Goal: Task Accomplishment & Management: Manage account settings

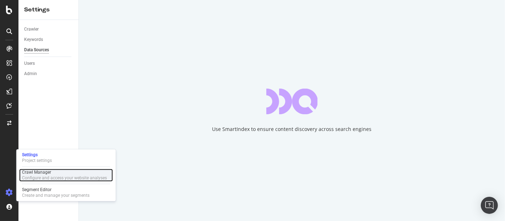
click at [46, 175] on div "Crawl Manager" at bounding box center [64, 172] width 85 height 6
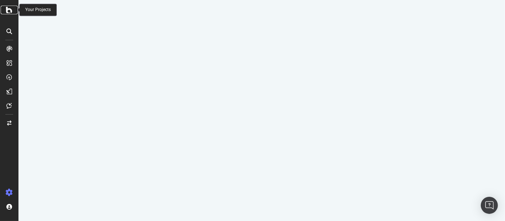
click at [9, 11] on icon at bounding box center [9, 10] width 6 height 9
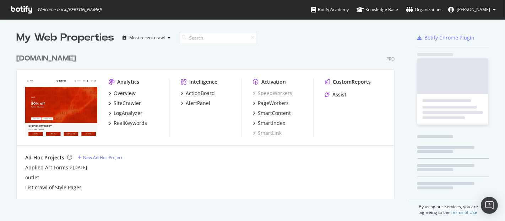
scroll to position [214, 493]
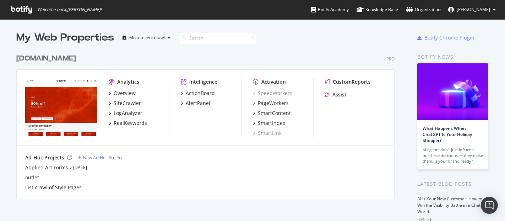
click at [44, 62] on div "[DOMAIN_NAME]" at bounding box center [46, 58] width 60 height 10
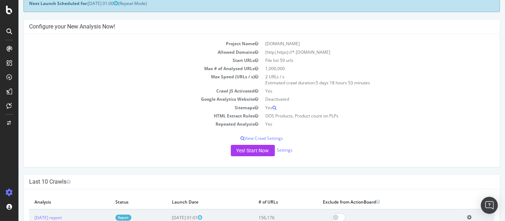
scroll to position [44, 0]
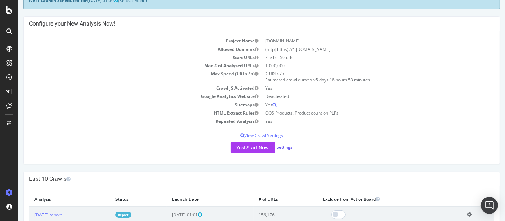
click at [284, 144] on link "Settings" at bounding box center [285, 147] width 16 height 6
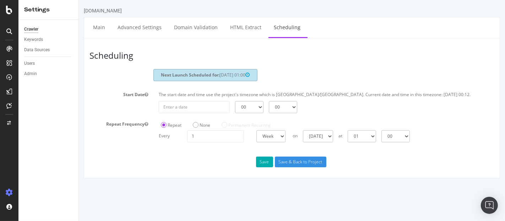
click at [333, 142] on select "Sunday Monday Tuesday Wednesday Thursday Friday Saturday" at bounding box center [318, 136] width 30 height 12
select select "3"
click at [303, 136] on select "Sunday Monday Tuesday Wednesday Thursday Friday Saturday" at bounding box center [318, 136] width 30 height 12
click at [263, 167] on button "Save" at bounding box center [264, 161] width 17 height 11
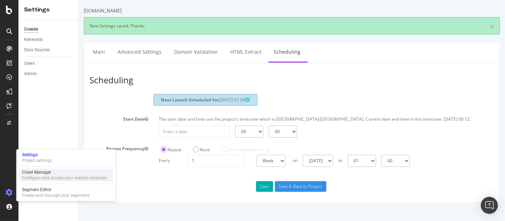
click at [37, 168] on div "Crawl Manager Configure and access your website analyses" at bounding box center [66, 174] width 94 height 13
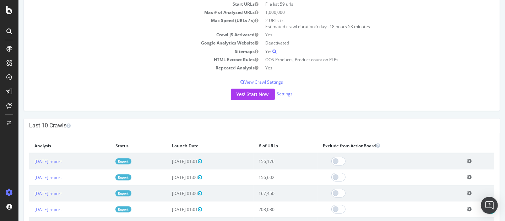
scroll to position [154, 0]
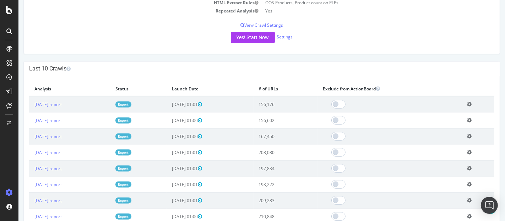
click at [134, 37] on div "Yes! Start Now Settings" at bounding box center [261, 37] width 465 height 11
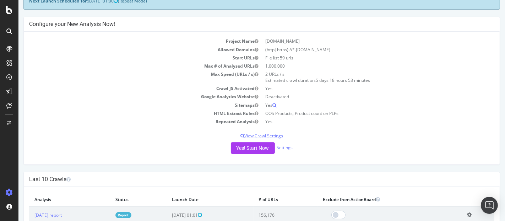
click at [274, 134] on p "View Crawl Settings" at bounding box center [261, 135] width 465 height 6
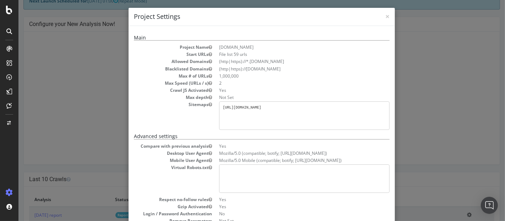
scroll to position [0, 0]
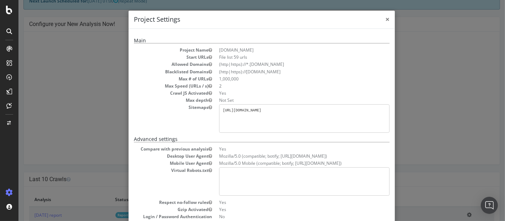
click at [385, 18] on span "×" at bounding box center [387, 19] width 4 height 10
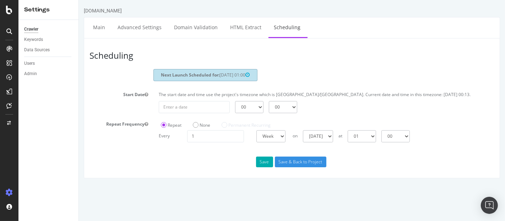
click at [32, 28] on div "Crawler" at bounding box center [31, 29] width 14 height 7
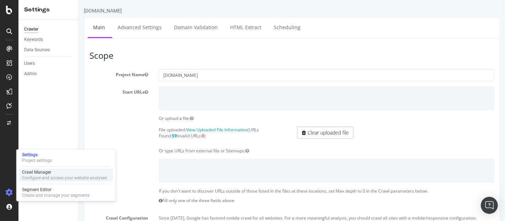
click at [35, 176] on div "Configure and access your website analyses" at bounding box center [64, 178] width 85 height 6
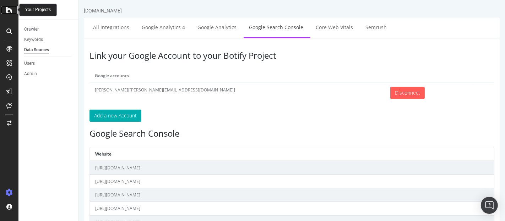
click at [11, 11] on icon at bounding box center [9, 10] width 6 height 9
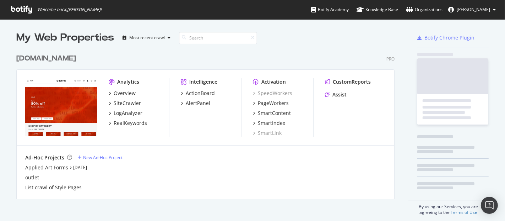
scroll to position [214, 493]
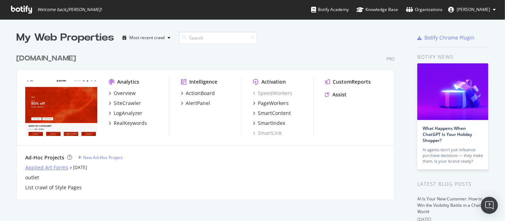
click at [54, 168] on div "Applied Art Forms" at bounding box center [46, 167] width 43 height 7
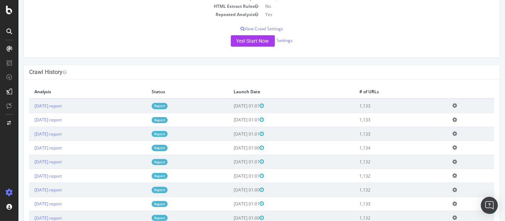
scroll to position [151, 0]
click at [157, 76] on div "Crawl History" at bounding box center [261, 72] width 476 height 15
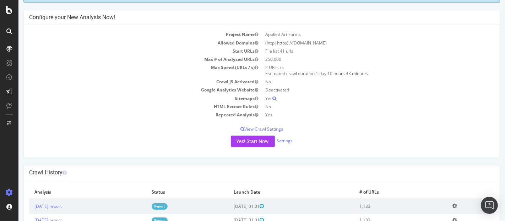
scroll to position [0, 0]
